Goal: Task Accomplishment & Management: Use online tool/utility

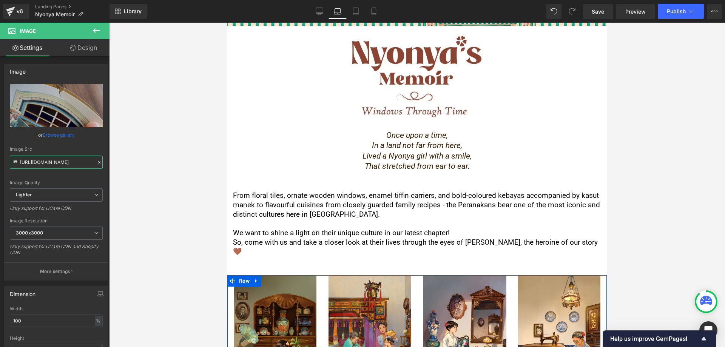
scroll to position [264, 0]
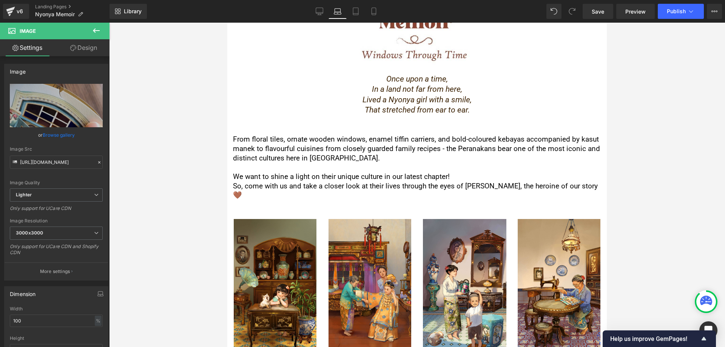
click at [420, 164] on span "Text Block" at bounding box center [410, 167] width 24 height 9
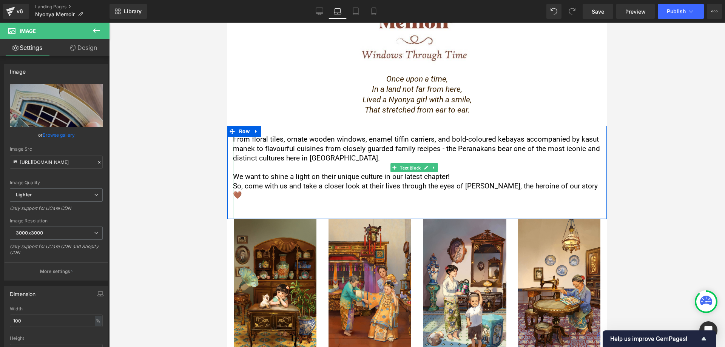
click at [411, 177] on p "We want to shine a light on their unique culture in our latest chapter!" at bounding box center [417, 176] width 368 height 9
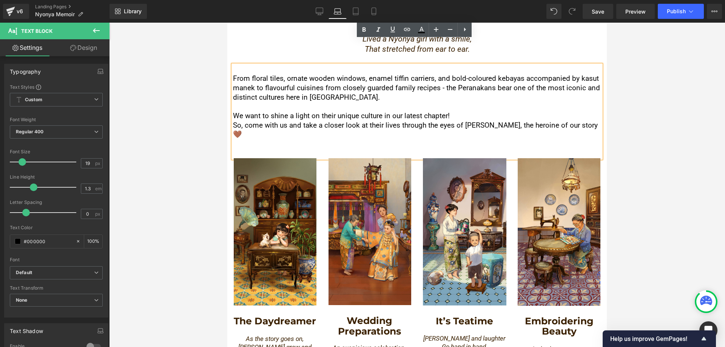
scroll to position [491, 0]
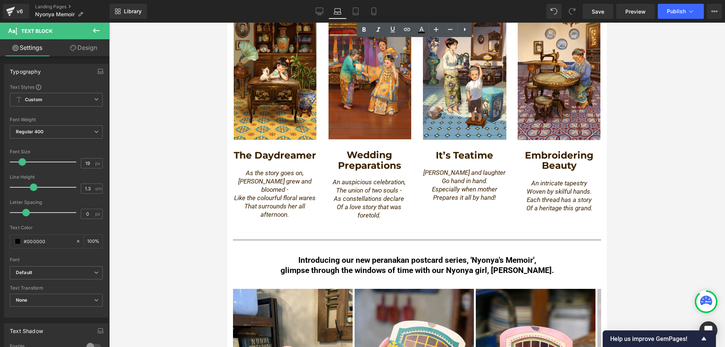
click at [358, 266] on strong "glimpse through the windows of time with our Nyonya girl, [PERSON_NAME]." at bounding box center [417, 270] width 273 height 9
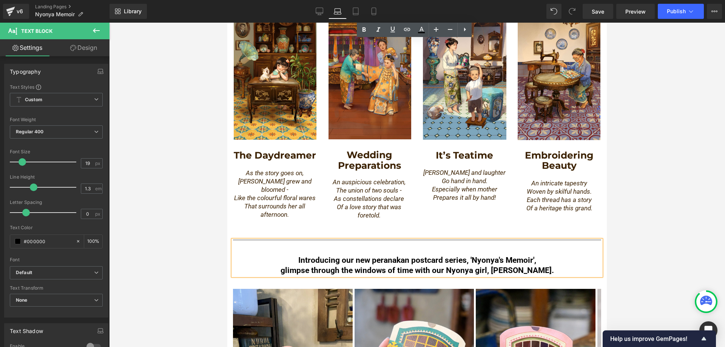
click at [352, 266] on strong "glimpse through the windows of time with our Nyonya girl, [PERSON_NAME]." at bounding box center [417, 270] width 273 height 9
click at [353, 266] on strong "glimpse through the windows of time with our Nyonya girl, [PERSON_NAME]." at bounding box center [417, 270] width 273 height 9
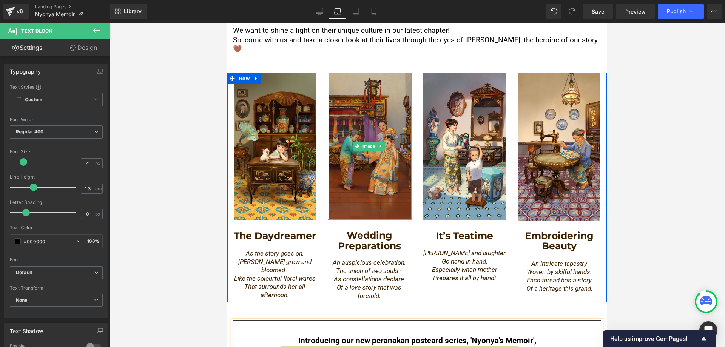
scroll to position [378, 0]
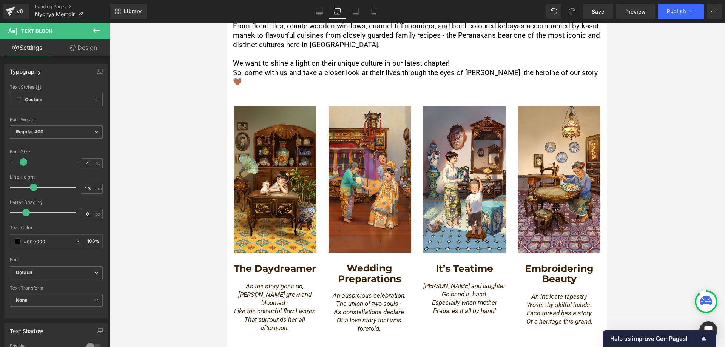
click at [144, 171] on div at bounding box center [417, 185] width 616 height 324
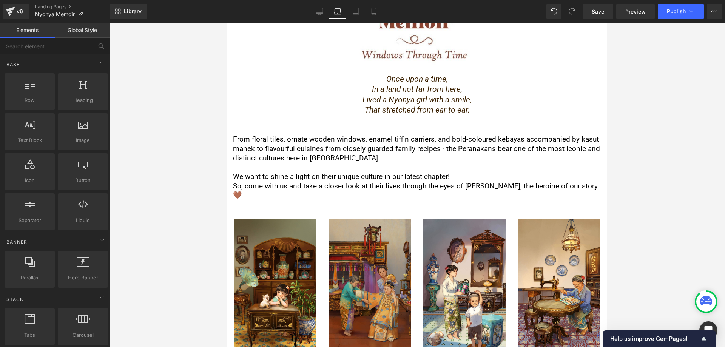
scroll to position [453, 0]
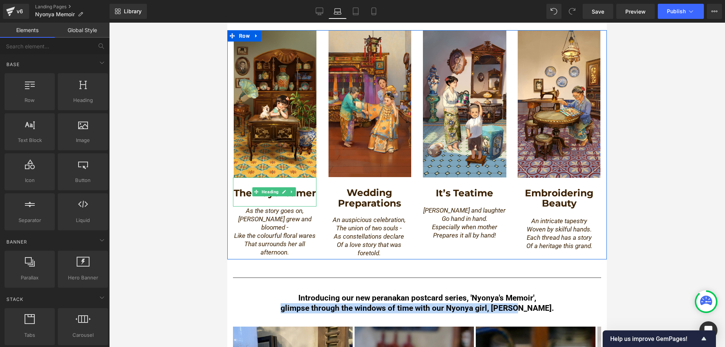
click at [295, 187] on h1 "The Daydreamer" at bounding box center [274, 193] width 83 height 12
click at [284, 224] on div "As the story goes on, [PERSON_NAME] grew and bloomed - Like the colourful flora…" at bounding box center [274, 233] width 83 height 52
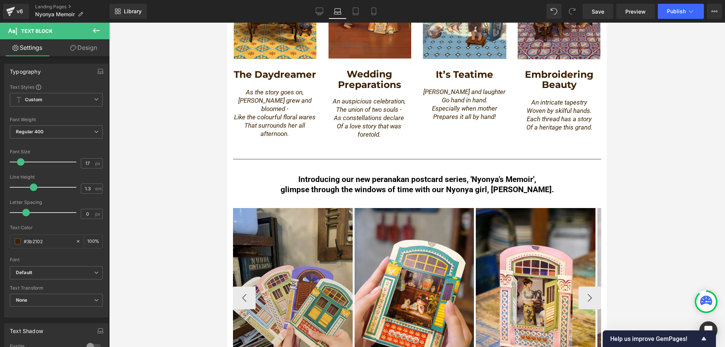
scroll to position [566, 0]
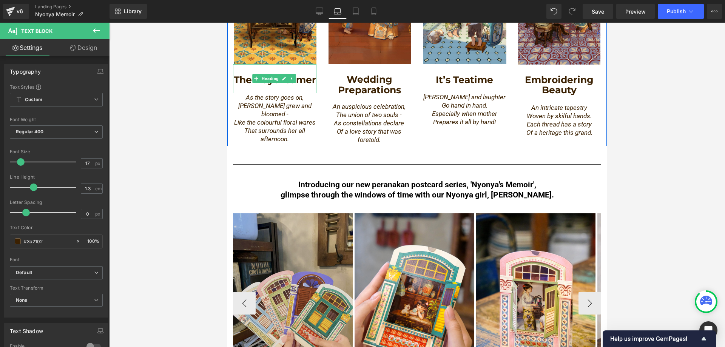
drag, startPoint x: 286, startPoint y: 83, endPoint x: 308, endPoint y: 330, distance: 247.5
click at [286, 83] on div "The Daydreamer" at bounding box center [274, 78] width 83 height 29
click at [287, 74] on strong "The Daydreamer" at bounding box center [275, 79] width 82 height 11
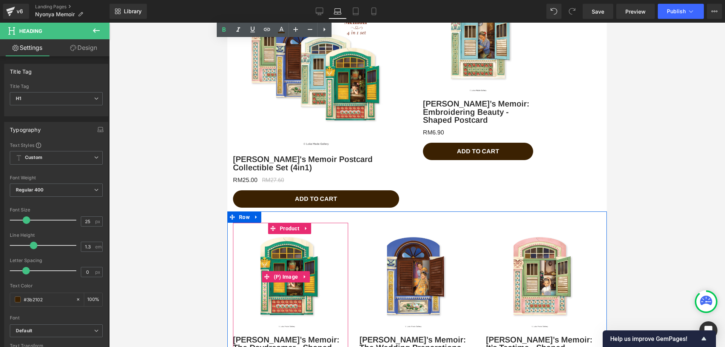
scroll to position [1057, 0]
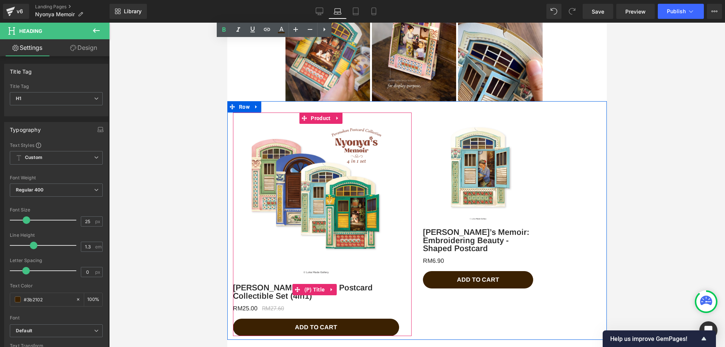
click at [332, 278] on link "[PERSON_NAME]'s Memoir Postcard Collectible Set (4in1)" at bounding box center [316, 289] width 166 height 22
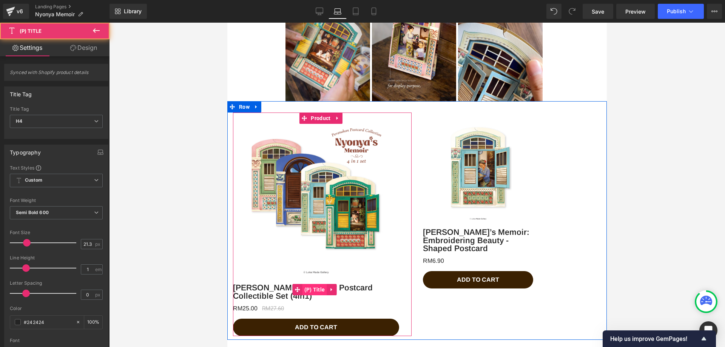
click at [320, 284] on span "(P) Title" at bounding box center [314, 289] width 25 height 11
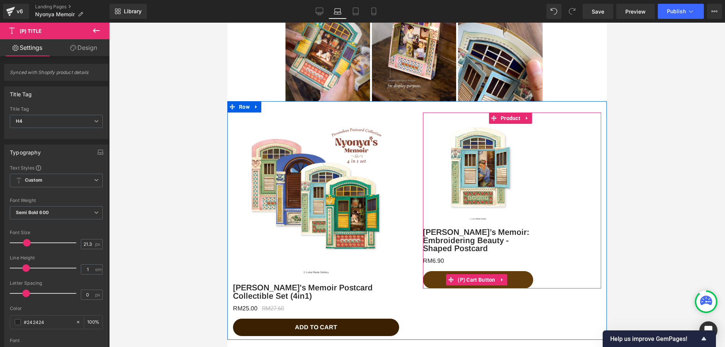
click at [511, 271] on button "ADD TO CART" at bounding box center [478, 279] width 111 height 17
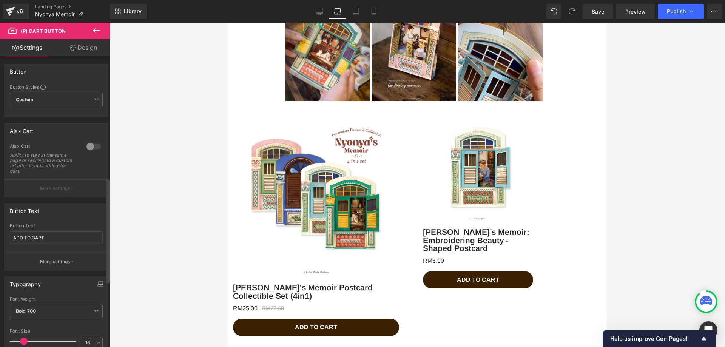
scroll to position [340, 0]
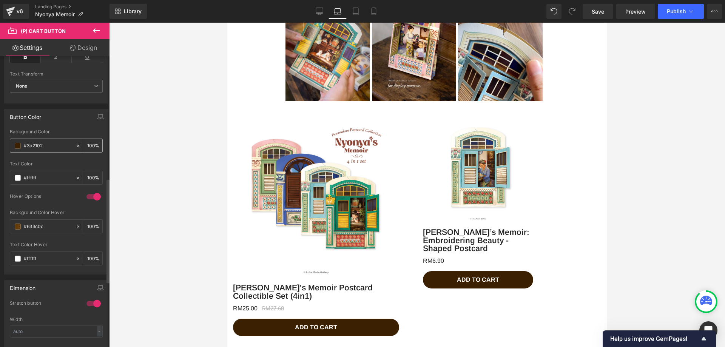
click at [33, 145] on input "#3b2102" at bounding box center [48, 146] width 48 height 8
click at [33, 143] on input "#3b2102" at bounding box center [48, 146] width 48 height 8
click at [47, 224] on input "#633c0c" at bounding box center [48, 226] width 48 height 8
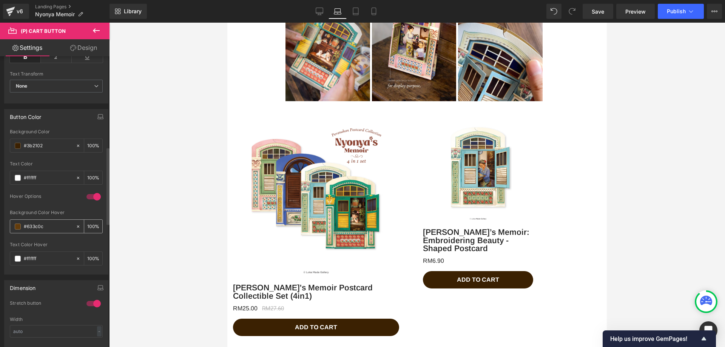
click at [47, 224] on input "#633c0c" at bounding box center [48, 226] width 48 height 8
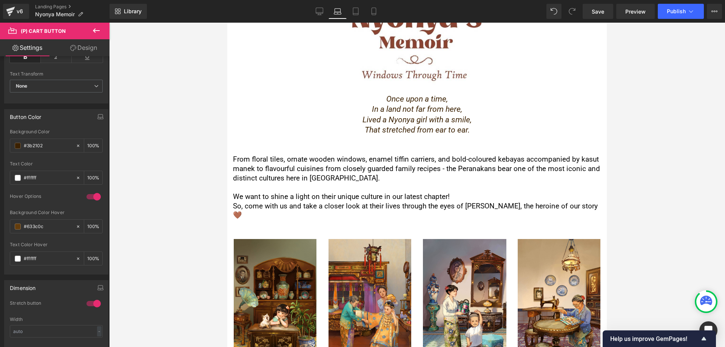
scroll to position [227, 0]
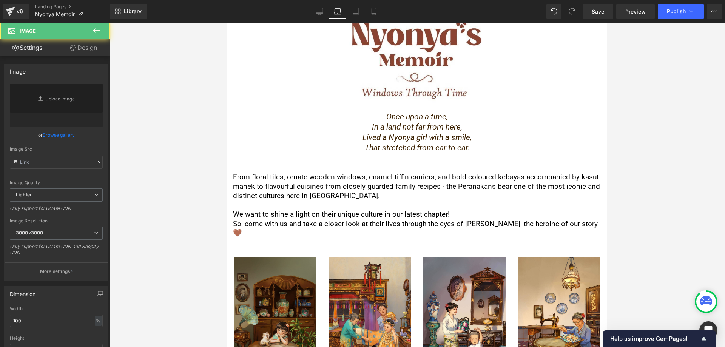
click at [247, 257] on img at bounding box center [274, 331] width 83 height 148
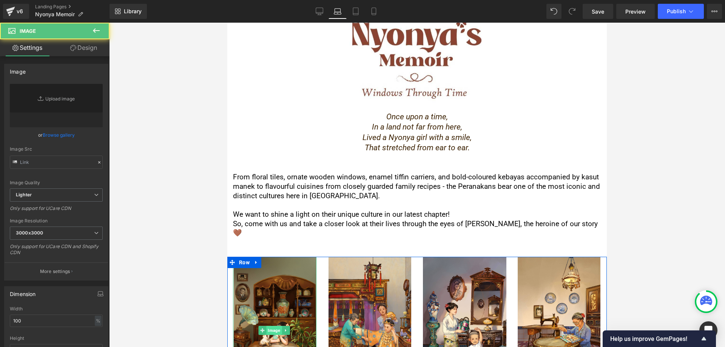
scroll to position [415, 0]
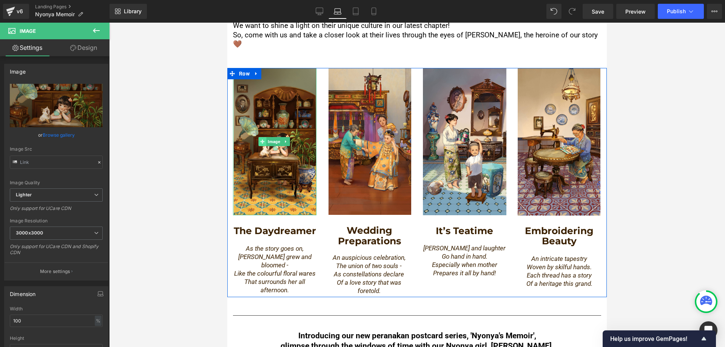
type input "[URL][DOMAIN_NAME]"
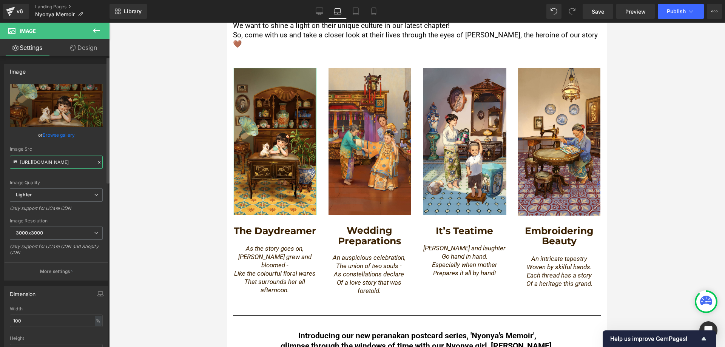
click at [63, 164] on input "[URL][DOMAIN_NAME]" at bounding box center [56, 162] width 93 height 13
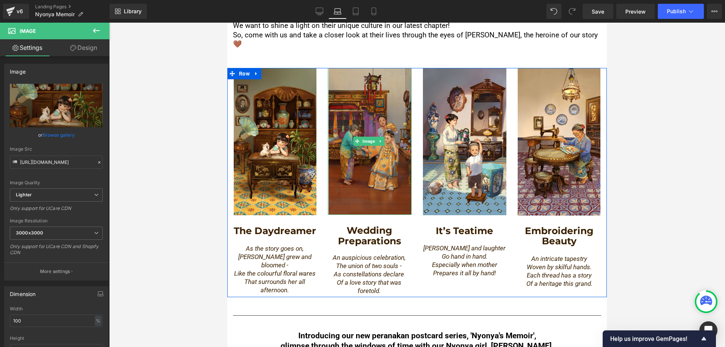
click at [395, 145] on img at bounding box center [369, 141] width 83 height 147
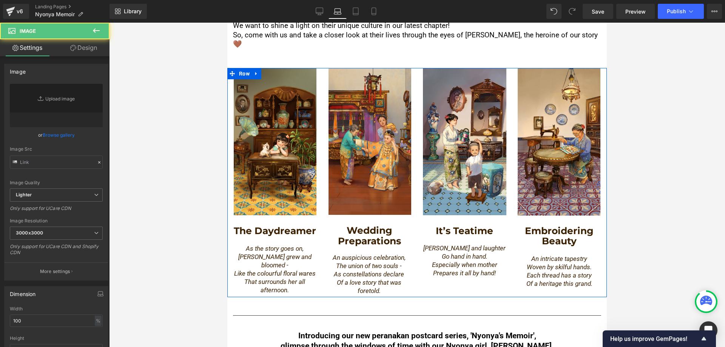
type input "[URL][DOMAIN_NAME]"
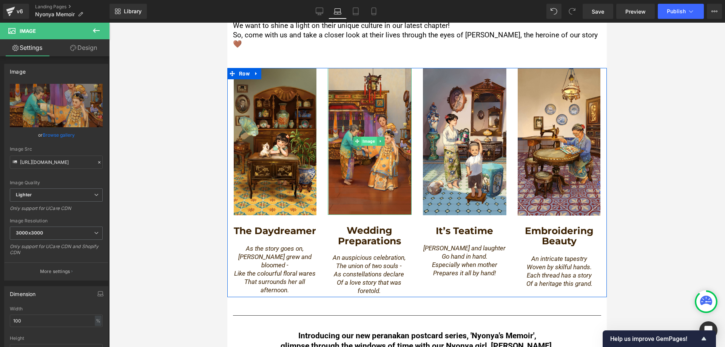
click at [370, 137] on span "Image" at bounding box center [368, 141] width 15 height 9
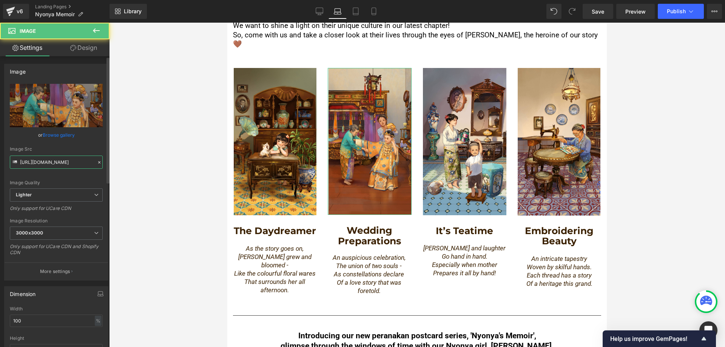
click at [54, 164] on input "[URL][DOMAIN_NAME]" at bounding box center [56, 162] width 93 height 13
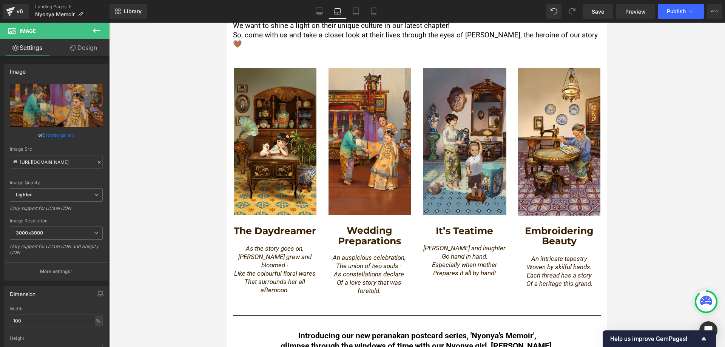
click at [460, 142] on img at bounding box center [464, 142] width 83 height 148
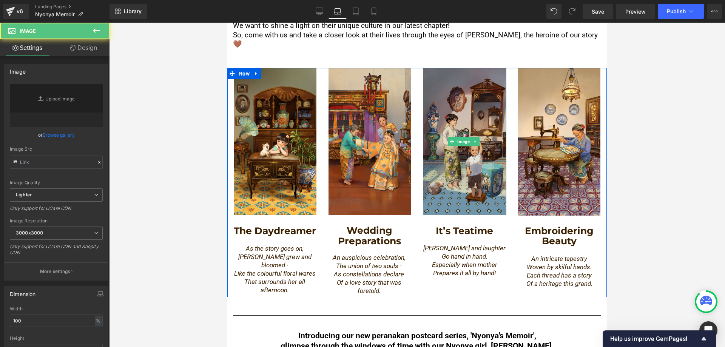
type input "[URL][DOMAIN_NAME]"
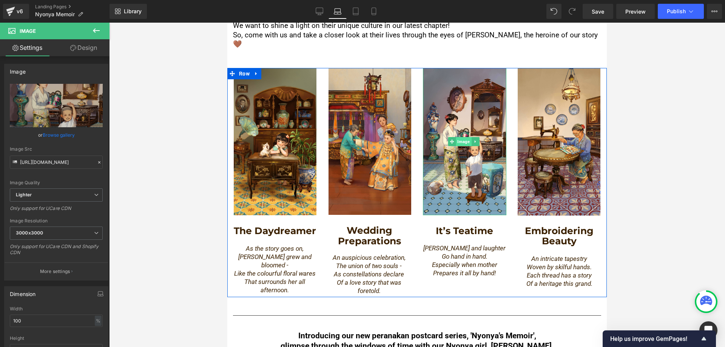
click at [457, 137] on span "Image" at bounding box center [463, 141] width 15 height 9
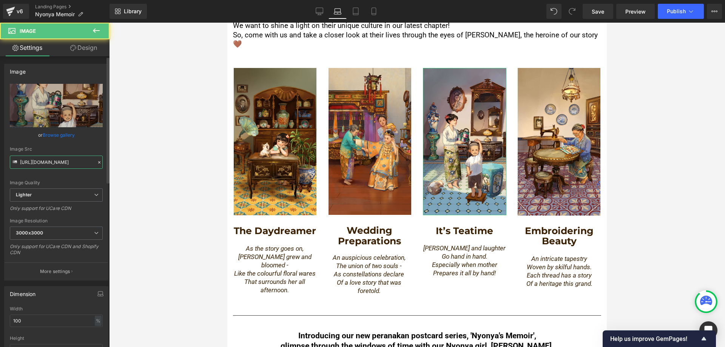
click at [54, 167] on input "[URL][DOMAIN_NAME]" at bounding box center [56, 162] width 93 height 13
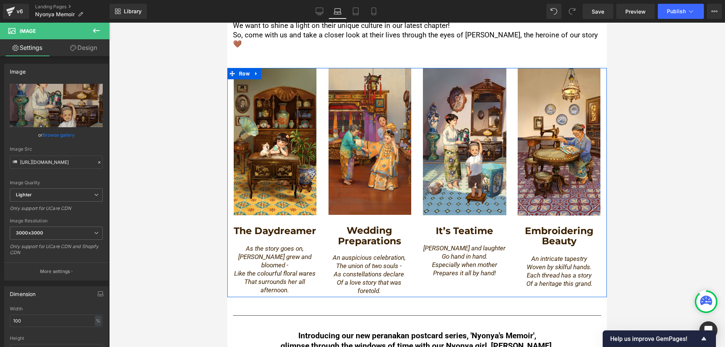
click at [538, 128] on img at bounding box center [559, 142] width 83 height 148
click at [552, 137] on span "Image" at bounding box center [558, 141] width 15 height 9
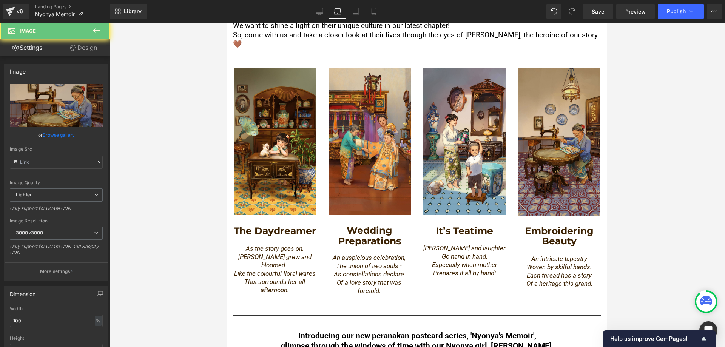
click at [548, 121] on img at bounding box center [559, 142] width 83 height 148
type input "[URL][DOMAIN_NAME]"
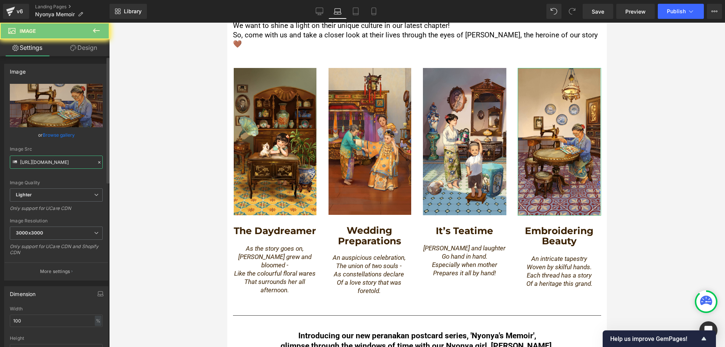
click at [64, 162] on input "[URL][DOMAIN_NAME]" at bounding box center [56, 162] width 93 height 13
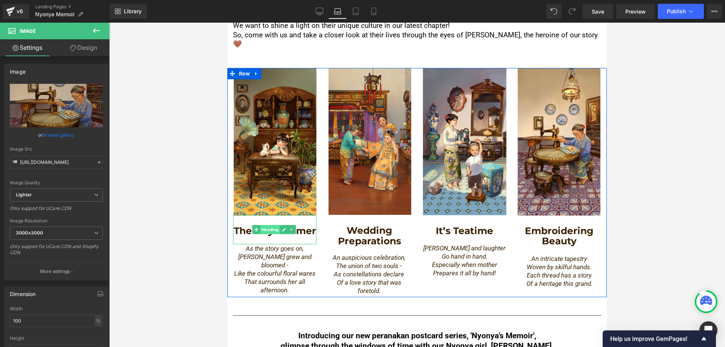
click at [273, 225] on span "Heading" at bounding box center [270, 229] width 20 height 9
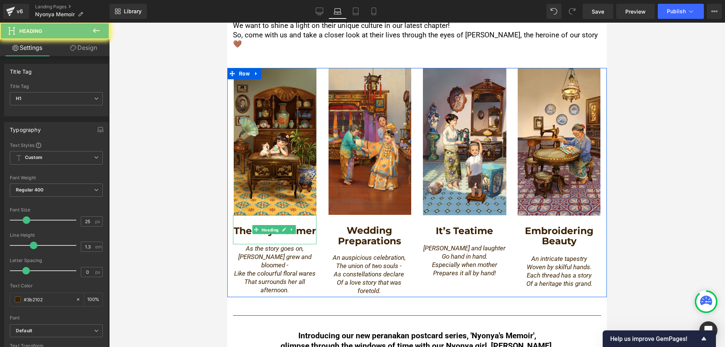
click at [272, 235] on div "The Daydreamer" at bounding box center [274, 229] width 83 height 29
click at [270, 225] on strong "The Daydreamer" at bounding box center [275, 230] width 82 height 11
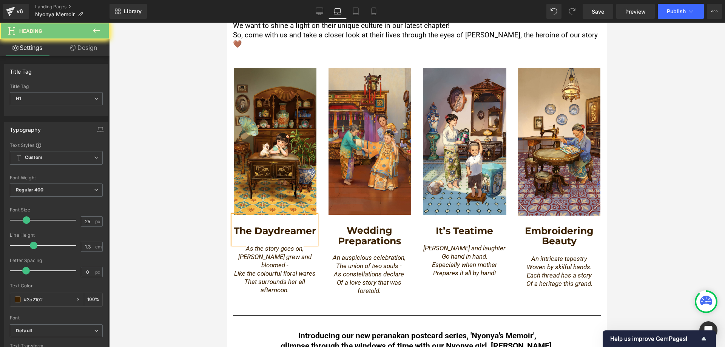
click at [266, 225] on strong "The Daydreamer" at bounding box center [275, 230] width 82 height 11
click at [265, 225] on strong "The Daydreamer" at bounding box center [275, 230] width 82 height 11
drag, startPoint x: 311, startPoint y: 235, endPoint x: 321, endPoint y: 237, distance: 10.8
click at [330, 239] on div "Image The Daydreamer Heading As the story goes on, [PERSON_NAME] grew and bloom…" at bounding box center [417, 182] width 380 height 229
